Goal: Navigation & Orientation: Find specific page/section

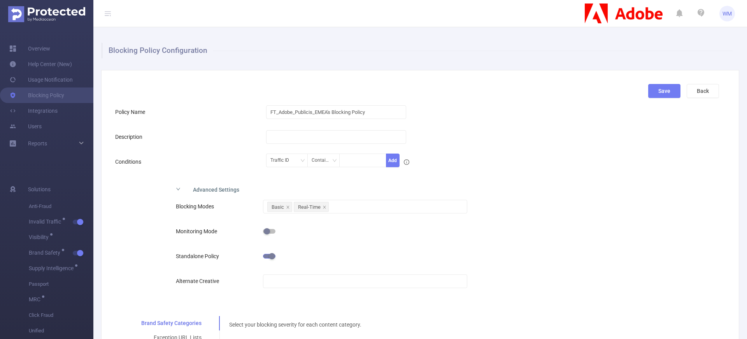
scroll to position [213, 0]
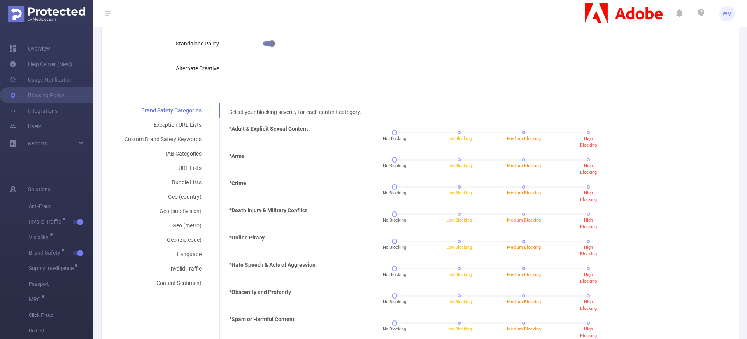
click at [314, 143] on div "*Adult & Explicit Sexual Content" at bounding box center [287, 135] width 123 height 21
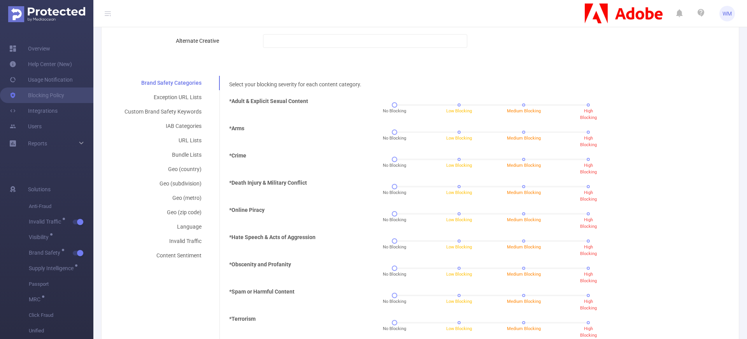
scroll to position [246, 0]
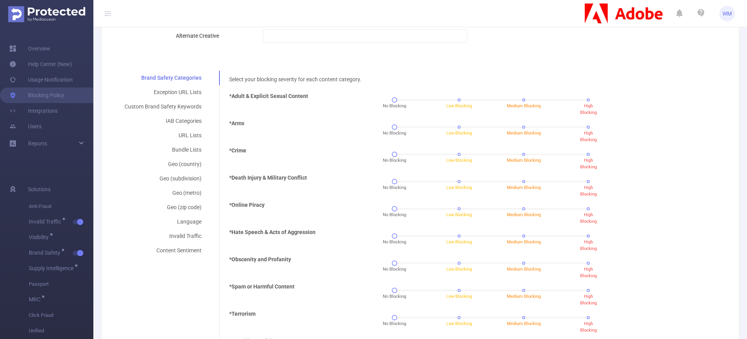
click at [306, 138] on div "*Arms" at bounding box center [287, 129] width 123 height 21
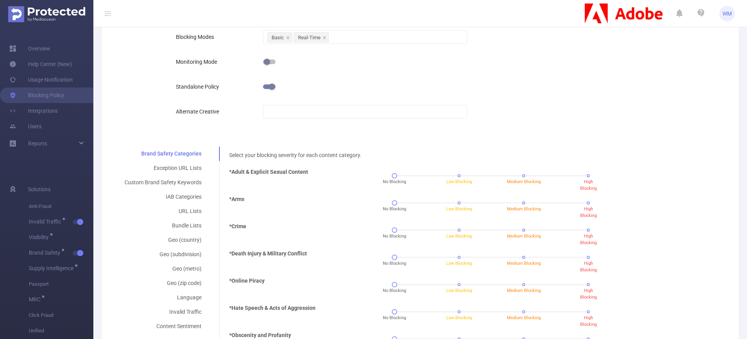
scroll to position [209, 0]
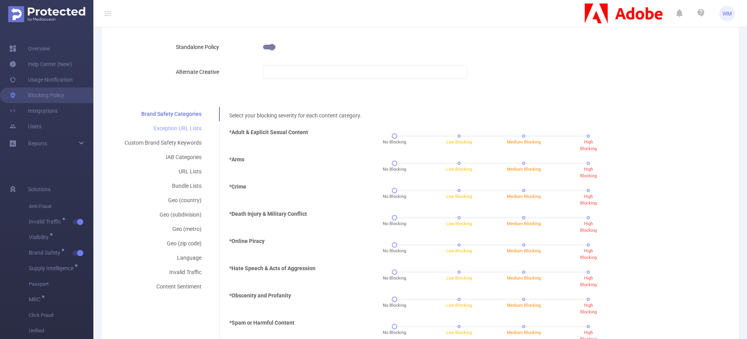
click at [181, 130] on div "Exception URL Lists" at bounding box center [163, 128] width 96 height 14
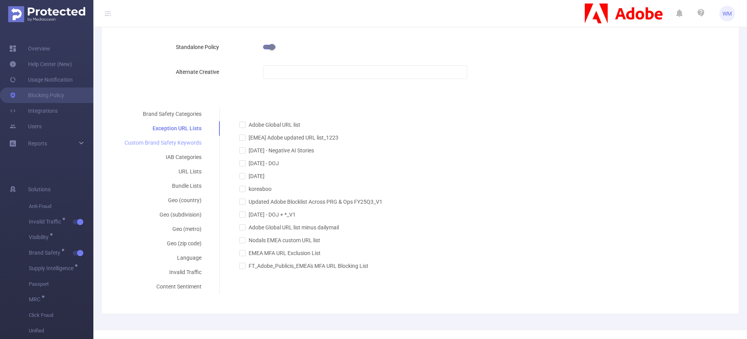
click at [186, 140] on div "Custom Brand Safety Keywords" at bounding box center [163, 143] width 96 height 14
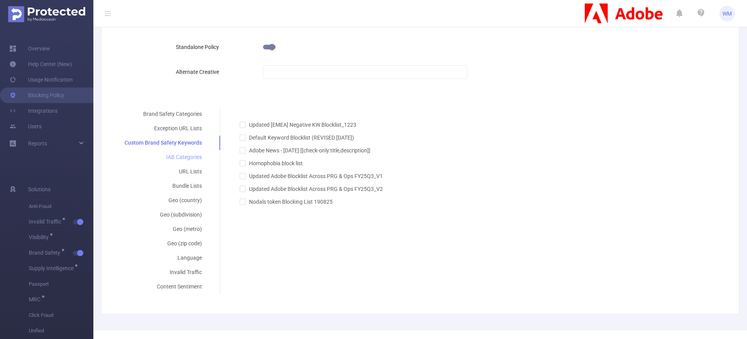
click at [188, 151] on div "IAB Categories" at bounding box center [163, 157] width 96 height 14
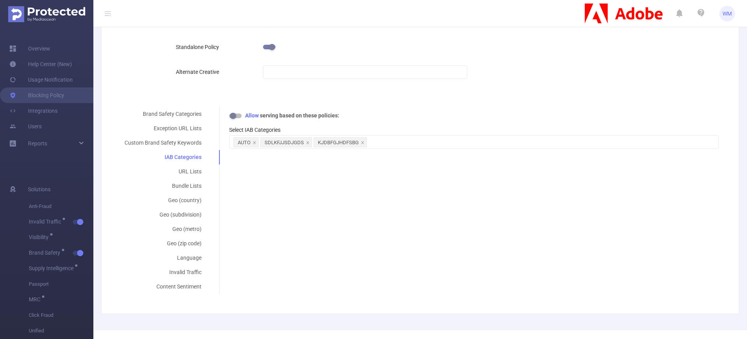
click at [274, 182] on div "Brand Safety Categories Exception URL Lists Custom Brand Safety Keywords IAB Ca…" at bounding box center [417, 200] width 604 height 187
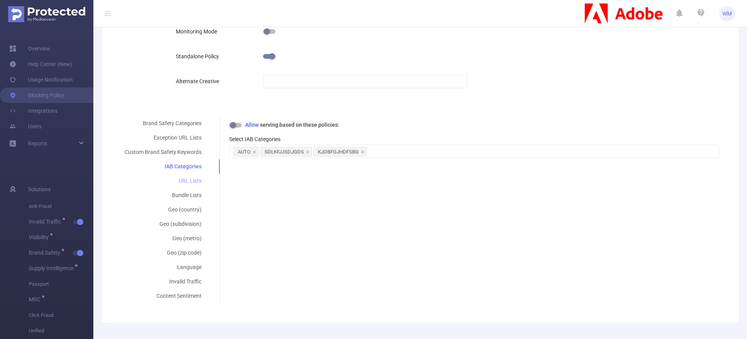
click at [195, 182] on div "URL Lists" at bounding box center [163, 181] width 96 height 14
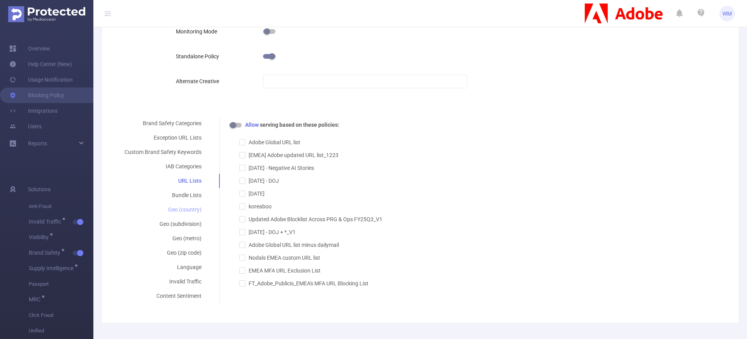
click at [185, 210] on div "Geo (country)" at bounding box center [163, 210] width 96 height 14
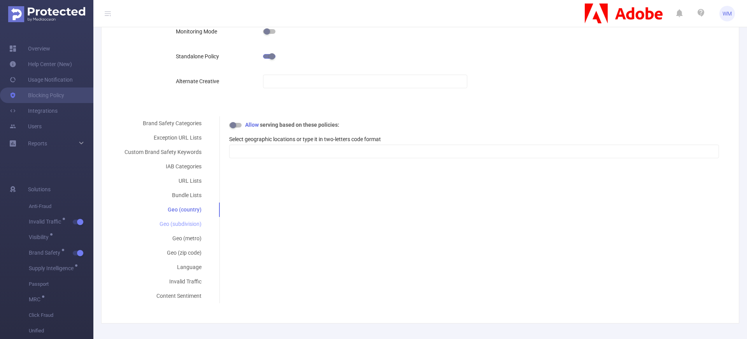
click at [189, 225] on div "Geo (subdivision)" at bounding box center [163, 224] width 96 height 14
click at [192, 239] on div "Geo (metro)" at bounding box center [163, 239] width 96 height 14
click at [183, 209] on div "Geo (country)" at bounding box center [163, 210] width 96 height 14
click at [187, 226] on div "Geo (subdivision)" at bounding box center [163, 224] width 96 height 14
click at [188, 235] on div "Geo (metro)" at bounding box center [163, 239] width 96 height 14
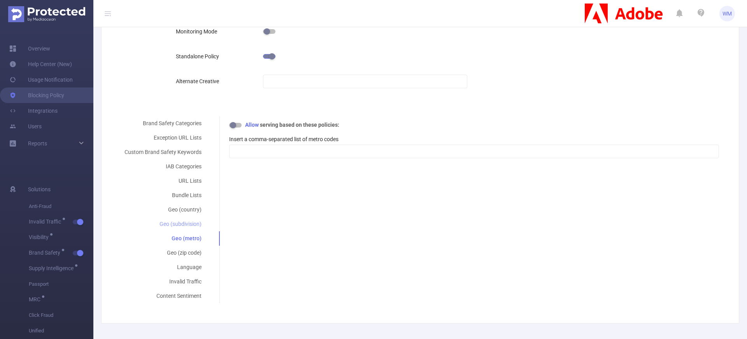
click at [193, 228] on div "Geo (subdivision)" at bounding box center [163, 224] width 96 height 14
click at [279, 152] on div at bounding box center [473, 151] width 481 height 13
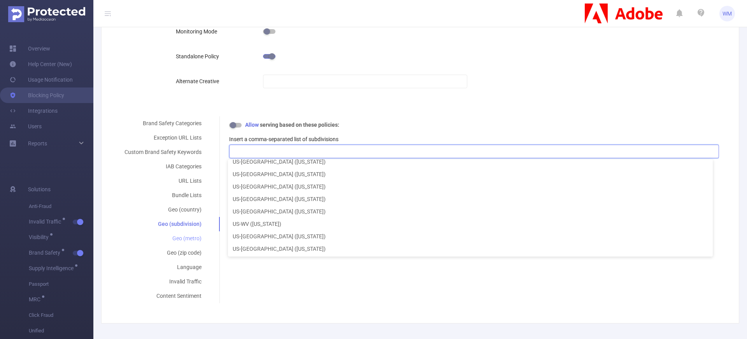
click at [188, 239] on div "Geo (metro)" at bounding box center [163, 239] width 96 height 14
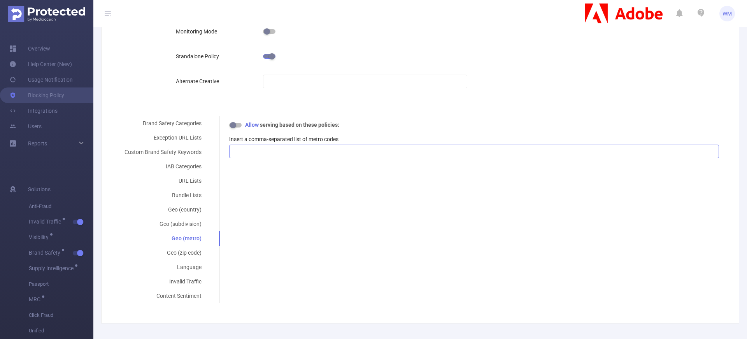
click at [250, 151] on div at bounding box center [473, 151] width 481 height 13
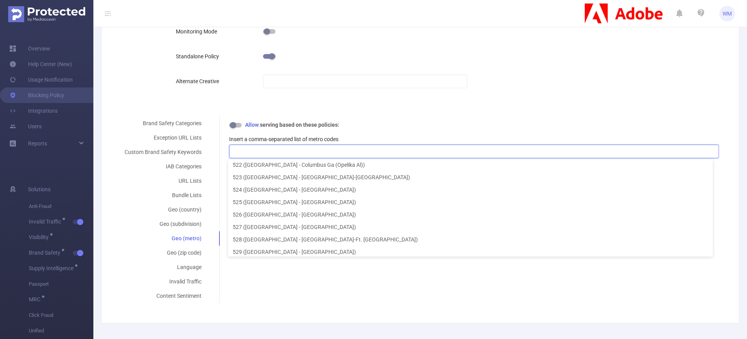
scroll to position [0, 0]
click at [198, 253] on div "Geo (zip code)" at bounding box center [163, 253] width 96 height 14
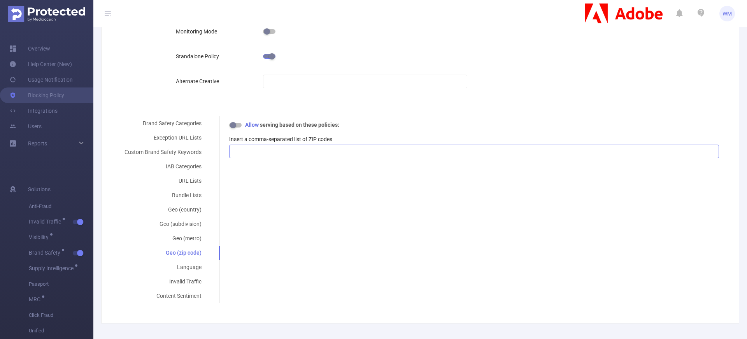
click at [274, 153] on div at bounding box center [473, 151] width 481 height 13
click at [277, 226] on div "Brand Safety Categories Exception URL Lists Custom Brand Safety Keywords IAB Ca…" at bounding box center [417, 209] width 604 height 187
click at [197, 263] on div "Language" at bounding box center [163, 267] width 96 height 14
click at [251, 156] on div at bounding box center [473, 151] width 481 height 13
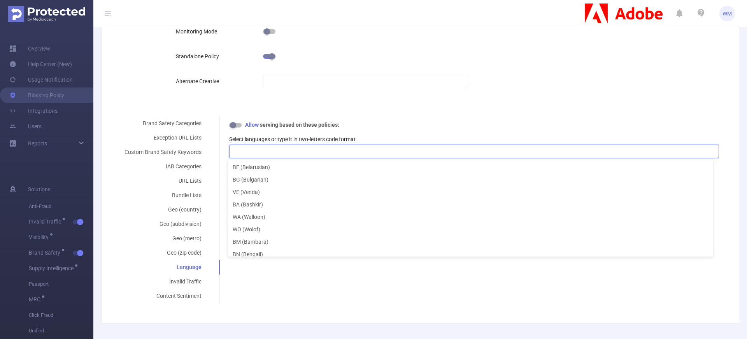
click at [246, 137] on label "Select languages or type it in two-letters code format" at bounding box center [292, 139] width 126 height 6
click at [245, 149] on div at bounding box center [473, 151] width 481 height 13
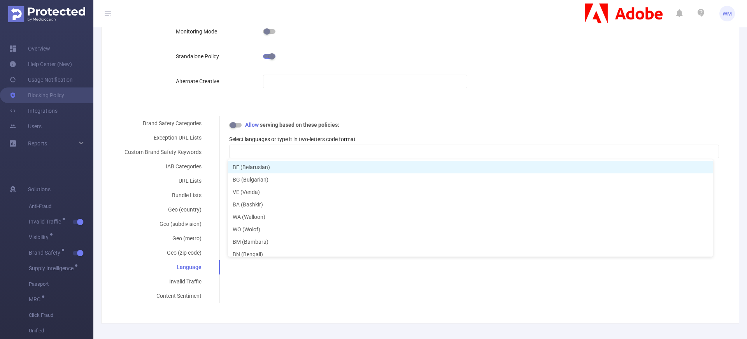
click at [246, 140] on label "Select languages or type it in two-letters code format" at bounding box center [292, 139] width 126 height 6
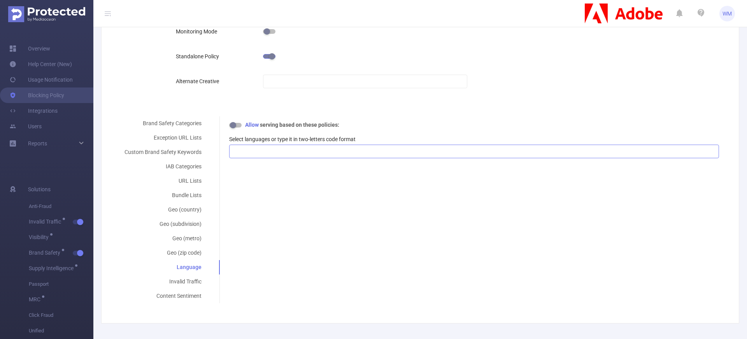
click at [261, 150] on div at bounding box center [473, 151] width 481 height 13
drag, startPoint x: 268, startPoint y: 278, endPoint x: 209, endPoint y: 287, distance: 59.4
click at [268, 279] on div "Brand Safety Categories Exception URL Lists Custom Brand Safety Keywords IAB Ca…" at bounding box center [417, 209] width 604 height 187
click at [193, 282] on div "Invalid Traffic" at bounding box center [163, 282] width 96 height 14
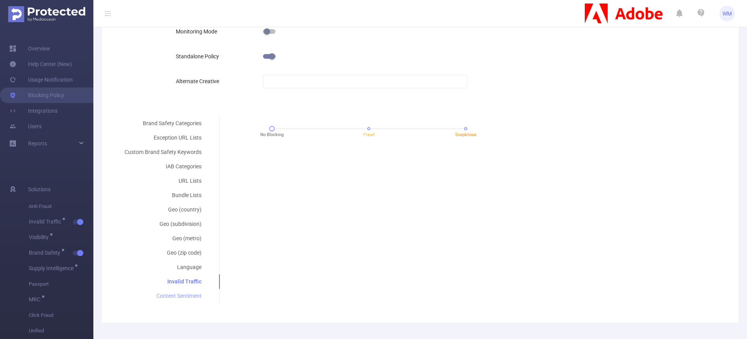
click at [194, 297] on div "Content Sentiment" at bounding box center [163, 296] width 96 height 14
click at [196, 284] on div "Invalid Traffic" at bounding box center [163, 282] width 96 height 14
click at [193, 296] on div "Content Sentiment" at bounding box center [163, 296] width 96 height 14
click at [194, 285] on div "Invalid Traffic" at bounding box center [163, 282] width 96 height 14
click at [259, 246] on div "Brand Safety Categories Exception URL Lists Custom Brand Safety Keywords IAB Ca…" at bounding box center [417, 209] width 604 height 187
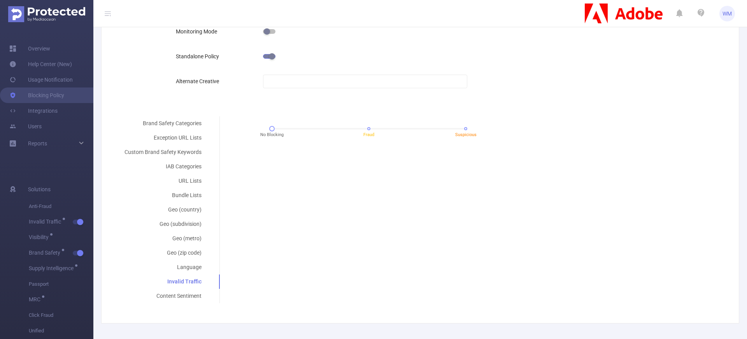
click at [321, 247] on div "Brand Safety Categories Exception URL Lists Custom Brand Safety Keywords IAB Ca…" at bounding box center [417, 209] width 604 height 187
click at [189, 163] on div "IAB Categories" at bounding box center [163, 167] width 96 height 14
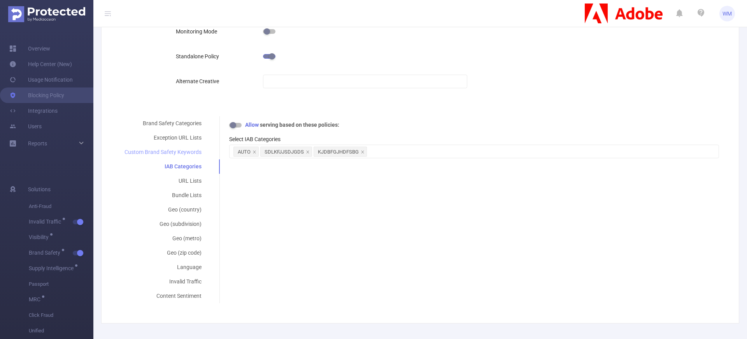
click at [190, 154] on div "Custom Brand Safety Keywords" at bounding box center [163, 152] width 96 height 14
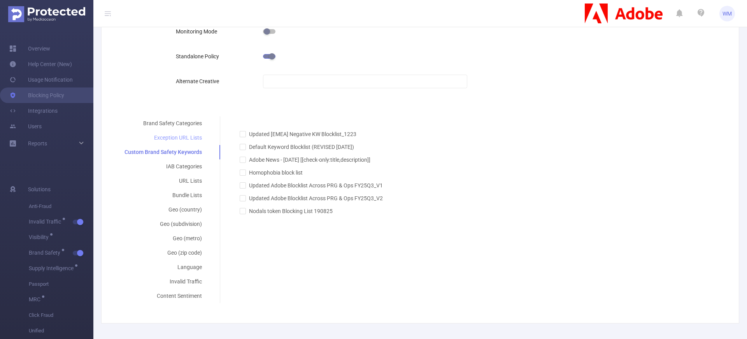
click at [192, 138] on div "Exception URL Lists" at bounding box center [163, 138] width 96 height 14
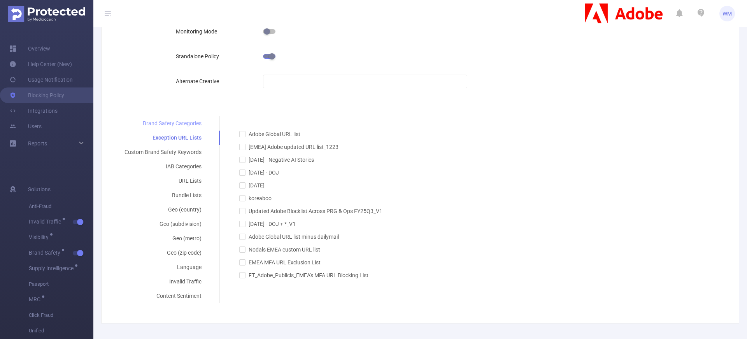
click at [192, 125] on div "Brand Safety Categories" at bounding box center [163, 123] width 96 height 14
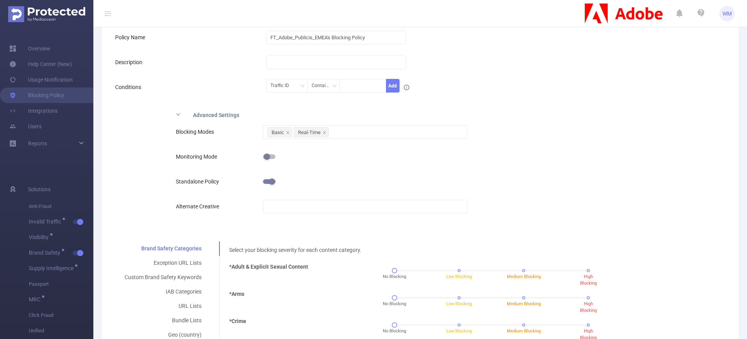
scroll to position [0, 0]
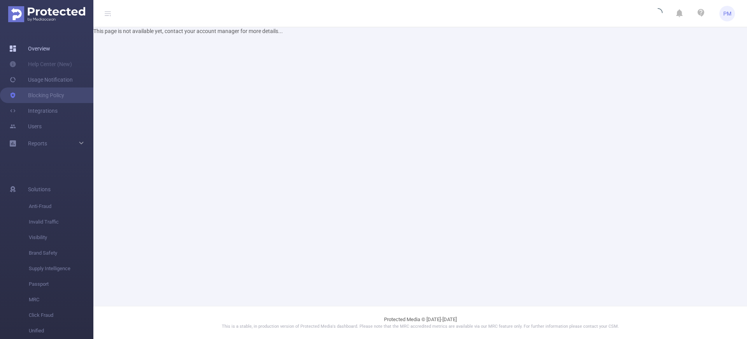
click at [50, 45] on link "Overview" at bounding box center [29, 49] width 41 height 16
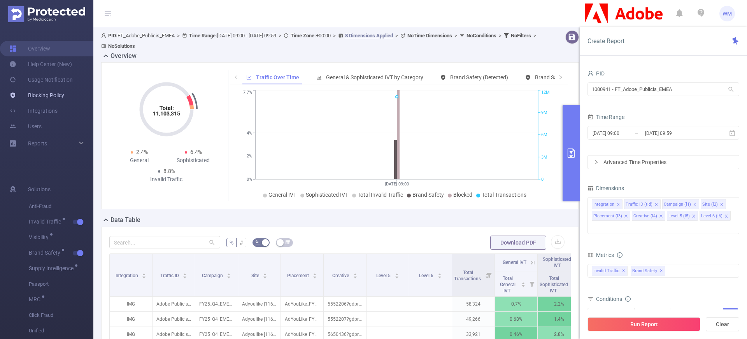
click at [46, 92] on link "Blocking Policy" at bounding box center [36, 96] width 55 height 16
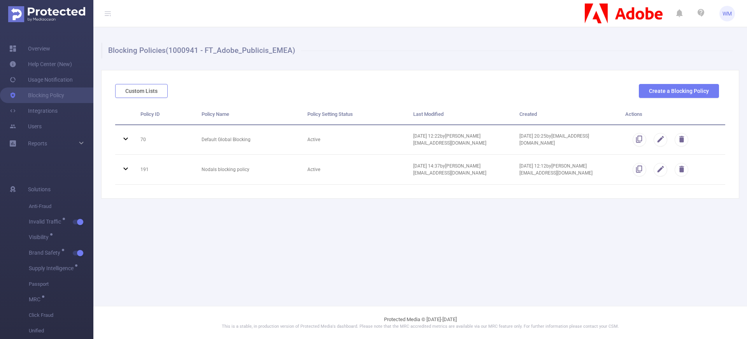
click at [136, 89] on button "Custom Lists" at bounding box center [141, 91] width 53 height 14
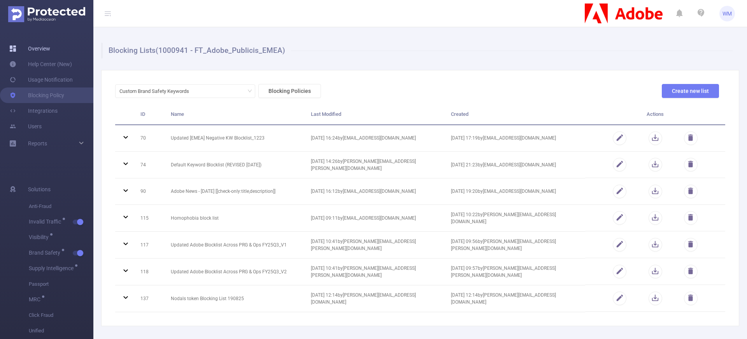
click at [50, 46] on link "Overview" at bounding box center [29, 49] width 41 height 16
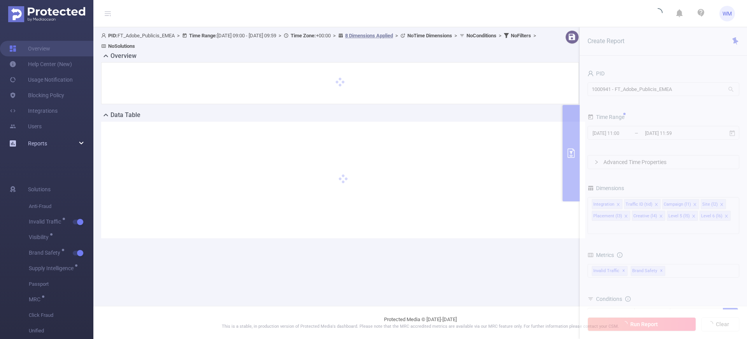
click at [52, 146] on div "Reports" at bounding box center [46, 144] width 93 height 16
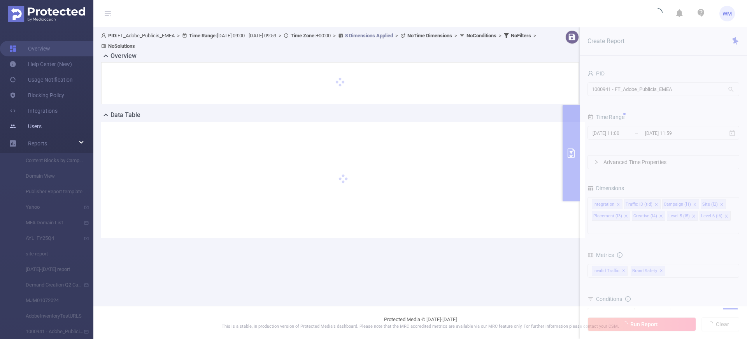
click at [42, 127] on link "Users" at bounding box center [25, 127] width 32 height 16
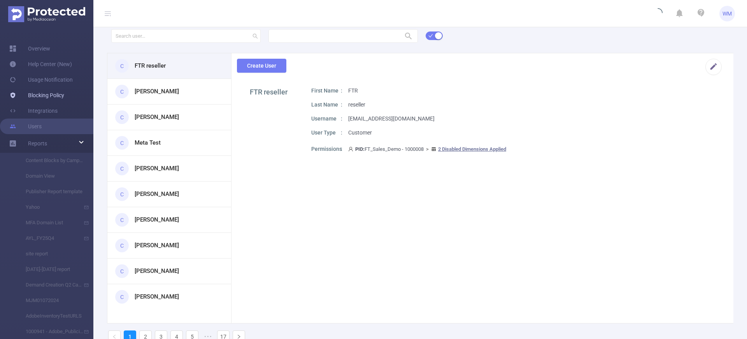
click at [52, 99] on link "Blocking Policy" at bounding box center [36, 96] width 55 height 16
